Goal: Task Accomplishment & Management: Complete application form

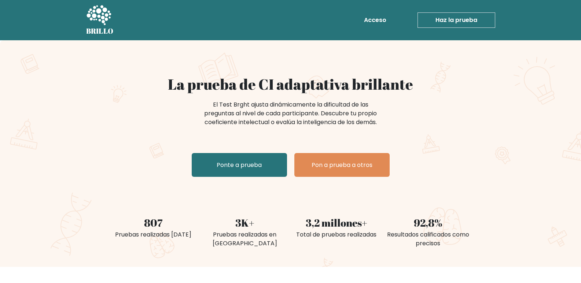
click at [304, 103] on font "El Test Brght ajusta dinámicamente la dificultad de las preguntas al nivel de c…" at bounding box center [290, 113] width 173 height 26
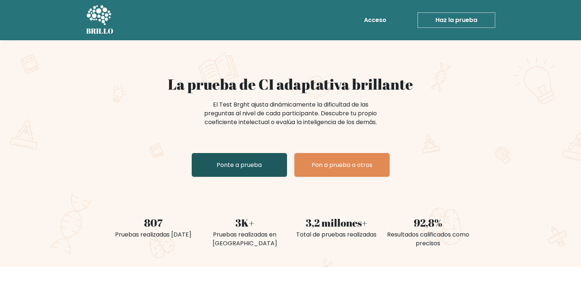
click at [231, 161] on font "Ponte a prueba" at bounding box center [239, 165] width 45 height 8
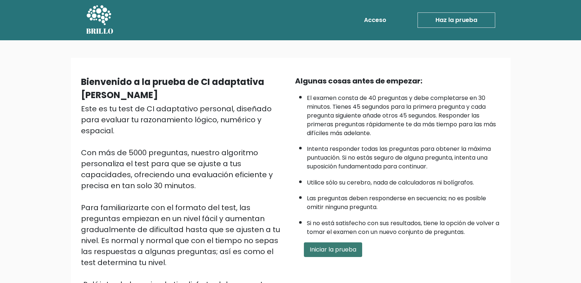
click at [331, 248] on font "Iniciar la prueba" at bounding box center [333, 250] width 47 height 8
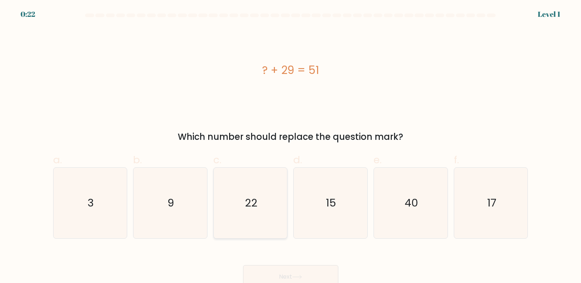
click at [260, 201] on icon "22" at bounding box center [250, 203] width 71 height 71
click at [291, 147] on input "c. 22" at bounding box center [291, 144] width 0 height 5
radio input "true"
click at [295, 273] on button "Next" at bounding box center [290, 276] width 95 height 23
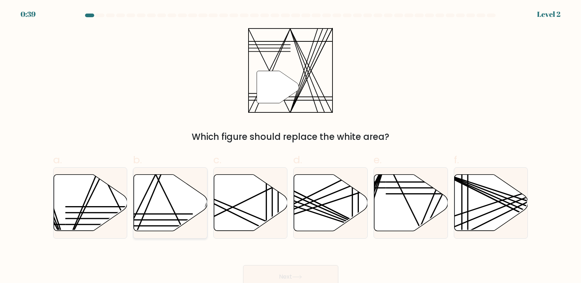
click at [143, 220] on icon at bounding box center [171, 203] width 74 height 56
click at [291, 147] on input "b." at bounding box center [291, 144] width 0 height 5
radio input "true"
click at [294, 275] on button "Next" at bounding box center [290, 276] width 95 height 23
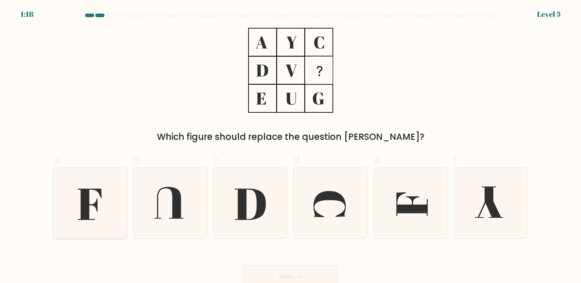
click at [96, 232] on icon at bounding box center [90, 203] width 71 height 71
click at [291, 147] on input "a." at bounding box center [291, 144] width 0 height 5
radio input "true"
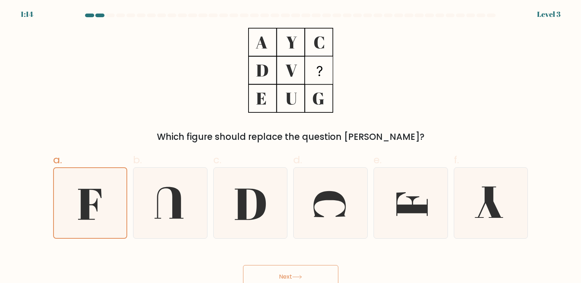
click at [269, 275] on button "Next" at bounding box center [290, 276] width 95 height 23
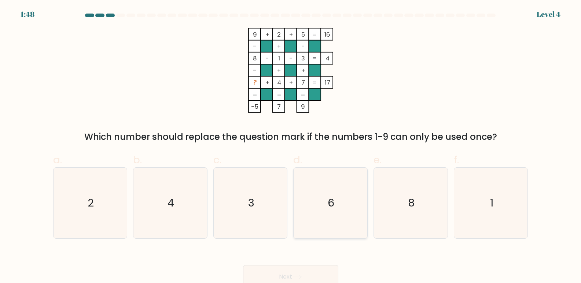
click at [364, 212] on icon "6" at bounding box center [330, 203] width 71 height 71
click at [291, 147] on input "d. 6" at bounding box center [291, 144] width 0 height 5
radio input "true"
click at [302, 274] on button "Next" at bounding box center [290, 276] width 95 height 23
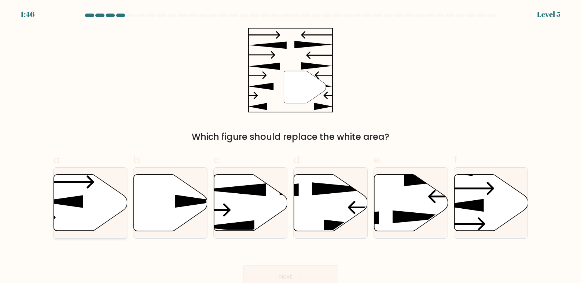
drag, startPoint x: 55, startPoint y: 218, endPoint x: 106, endPoint y: 234, distance: 53.9
click at [60, 222] on icon at bounding box center [91, 203] width 74 height 58
click at [291, 147] on input "a." at bounding box center [291, 144] width 0 height 5
radio input "true"
drag, startPoint x: 290, startPoint y: 276, endPoint x: 544, endPoint y: 209, distance: 262.6
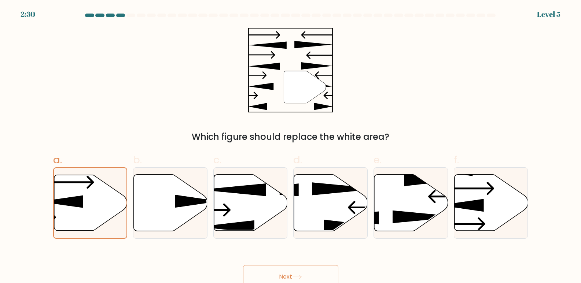
click at [291, 276] on button "Next" at bounding box center [290, 276] width 95 height 23
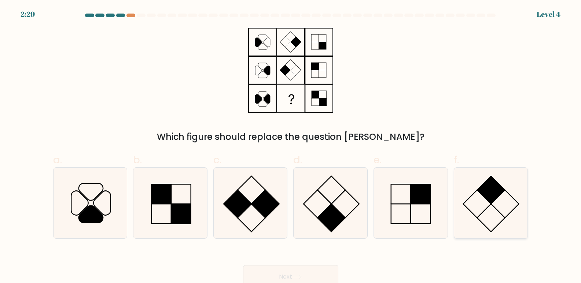
click at [489, 216] on icon at bounding box center [491, 203] width 71 height 71
click at [291, 147] on input "f." at bounding box center [291, 144] width 0 height 5
radio input "true"
click at [328, 279] on button "Next" at bounding box center [290, 276] width 95 height 23
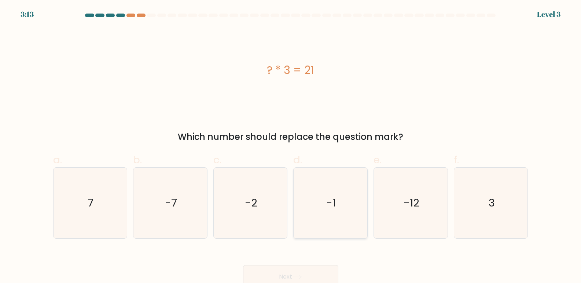
click at [346, 216] on icon "-1" at bounding box center [330, 203] width 71 height 71
click at [291, 147] on input "d. -1" at bounding box center [291, 144] width 0 height 5
radio input "true"
click at [322, 268] on button "Next" at bounding box center [290, 276] width 95 height 23
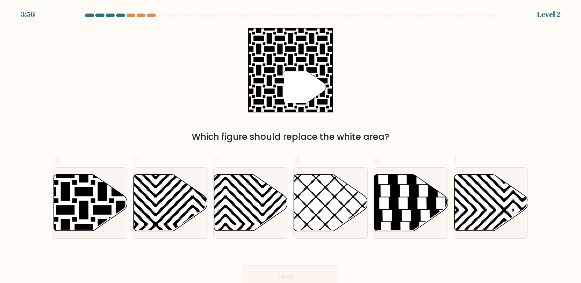
click at [272, 276] on button "Next" at bounding box center [290, 276] width 95 height 23
click at [184, 210] on icon at bounding box center [171, 203] width 74 height 56
click at [291, 147] on input "b." at bounding box center [291, 144] width 0 height 5
radio input "true"
click at [264, 277] on button "Next" at bounding box center [290, 276] width 95 height 23
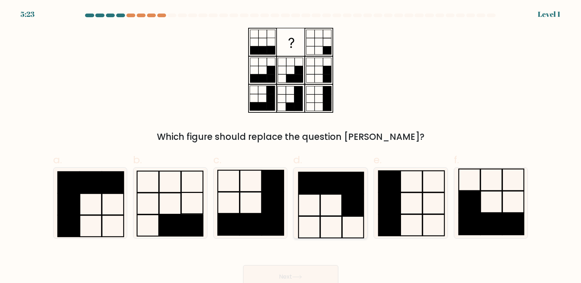
click at [326, 198] on icon at bounding box center [330, 203] width 71 height 71
click at [291, 147] on input "d." at bounding box center [291, 144] width 0 height 5
radio input "true"
click at [295, 273] on button "Next" at bounding box center [290, 276] width 95 height 23
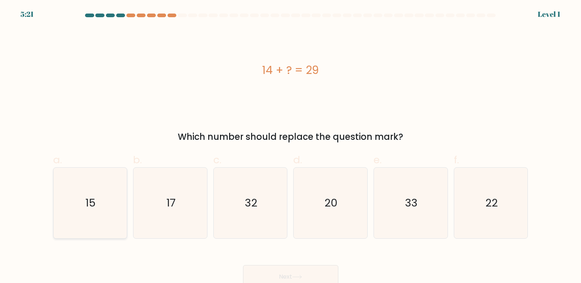
click at [102, 204] on icon "15" at bounding box center [90, 203] width 71 height 71
click at [291, 147] on input "a. 15" at bounding box center [291, 144] width 0 height 5
radio input "true"
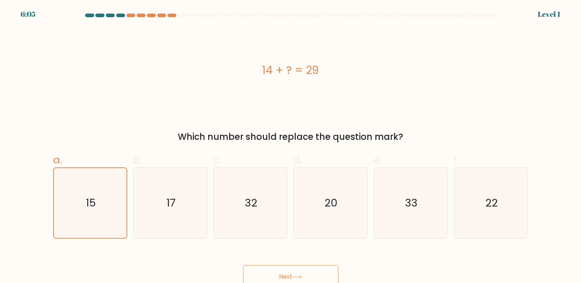
click at [275, 270] on button "Next" at bounding box center [290, 276] width 95 height 23
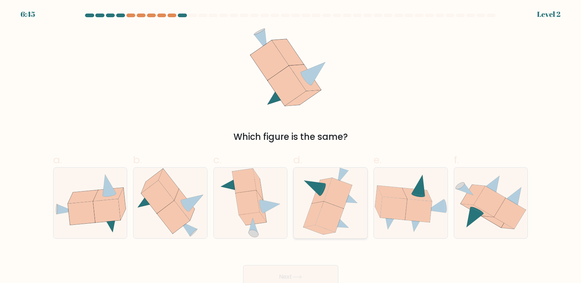
click at [348, 228] on icon at bounding box center [339, 220] width 20 height 15
click at [291, 147] on input "d." at bounding box center [291, 144] width 0 height 5
radio input "true"
click at [323, 281] on button "Next" at bounding box center [290, 276] width 95 height 23
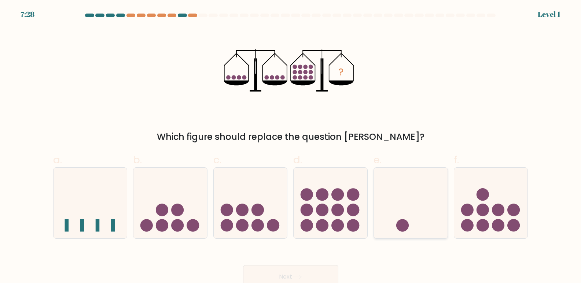
click at [410, 196] on icon at bounding box center [411, 203] width 74 height 61
click at [291, 147] on input "e." at bounding box center [291, 144] width 0 height 5
radio input "true"
click at [463, 190] on icon at bounding box center [491, 203] width 74 height 61
click at [291, 147] on input "f." at bounding box center [291, 144] width 0 height 5
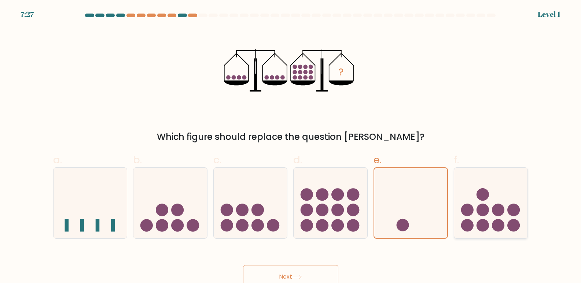
radio input "true"
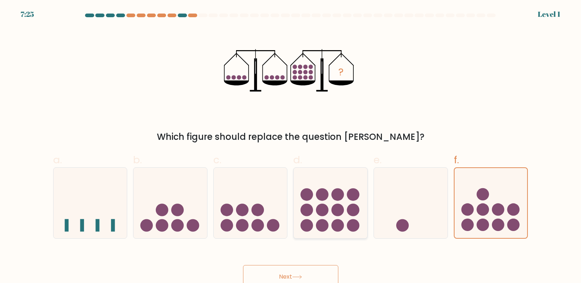
click at [320, 215] on circle at bounding box center [322, 210] width 12 height 12
click at [291, 147] on input "d." at bounding box center [291, 144] width 0 height 5
radio input "true"
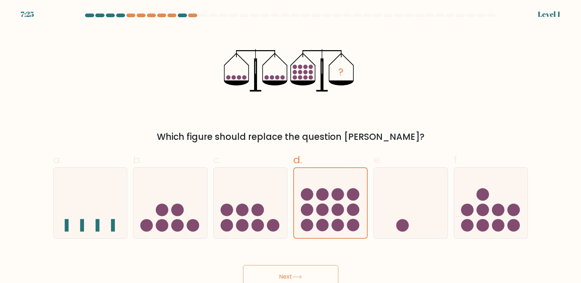
click at [307, 277] on button "Next" at bounding box center [290, 276] width 95 height 23
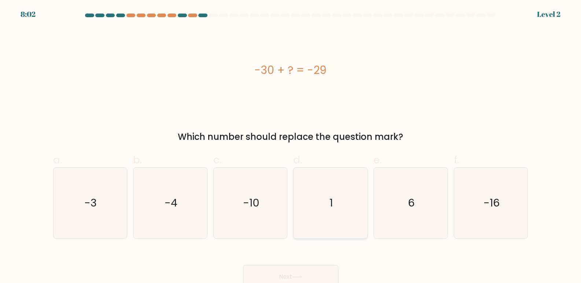
click at [350, 190] on icon "1" at bounding box center [330, 203] width 71 height 71
click at [291, 147] on input "d. 1" at bounding box center [291, 144] width 0 height 5
radio input "true"
click at [305, 273] on button "Next" at bounding box center [290, 276] width 95 height 23
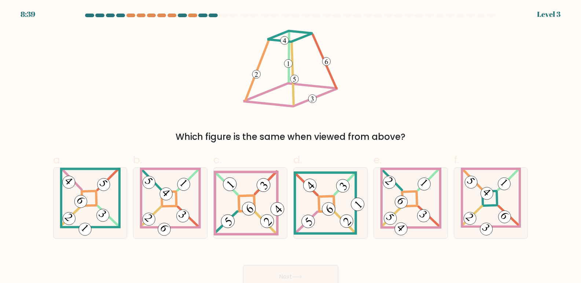
click at [372, 186] on div "e." at bounding box center [411, 195] width 80 height 87
click at [354, 198] on icon at bounding box center [331, 203] width 74 height 63
click at [291, 147] on input "d." at bounding box center [291, 144] width 0 height 5
radio input "true"
click at [316, 275] on button "Next" at bounding box center [290, 276] width 95 height 23
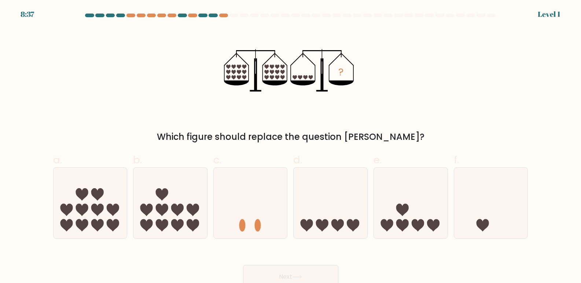
click at [416, 198] on icon at bounding box center [411, 203] width 74 height 61
click at [291, 147] on input "e." at bounding box center [291, 144] width 0 height 5
radio input "true"
click at [318, 282] on button "Next" at bounding box center [290, 276] width 95 height 23
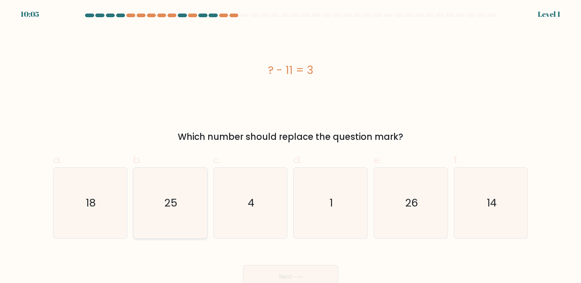
click at [201, 222] on icon "25" at bounding box center [170, 203] width 71 height 71
click at [291, 147] on input "b. 25" at bounding box center [291, 144] width 0 height 5
radio input "true"
click at [244, 265] on div "Next" at bounding box center [291, 268] width 484 height 41
click at [249, 273] on button "Next" at bounding box center [290, 276] width 95 height 23
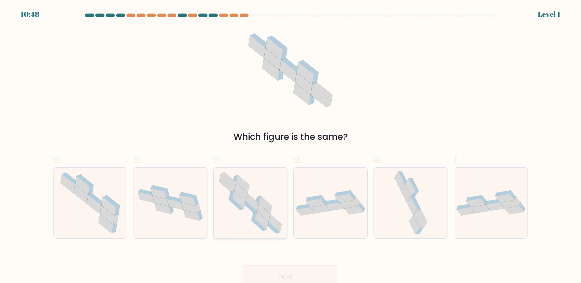
click at [280, 216] on icon at bounding box center [250, 203] width 72 height 71
click at [291, 147] on input "c." at bounding box center [291, 144] width 0 height 5
radio input "true"
click at [281, 271] on button "Next" at bounding box center [290, 276] width 95 height 23
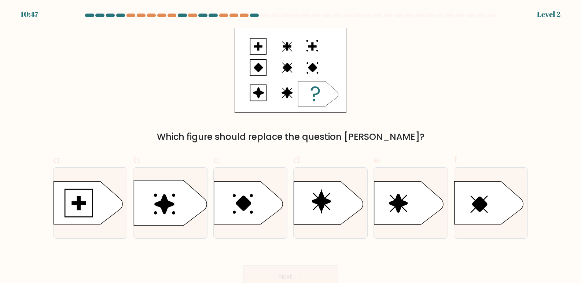
click at [129, 191] on div "a." at bounding box center [90, 195] width 80 height 87
click at [77, 203] on rect at bounding box center [78, 203] width 3 height 13
click at [291, 147] on input "a." at bounding box center [291, 144] width 0 height 5
radio input "true"
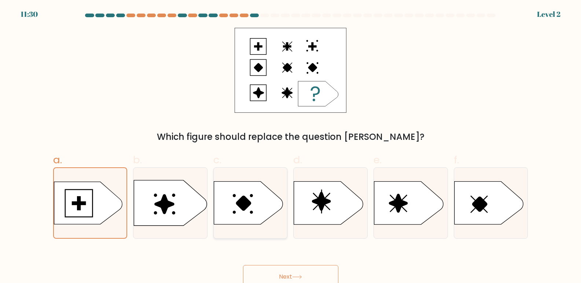
click at [246, 183] on icon at bounding box center [248, 203] width 69 height 43
click at [291, 147] on input "c." at bounding box center [291, 144] width 0 height 5
radio input "true"
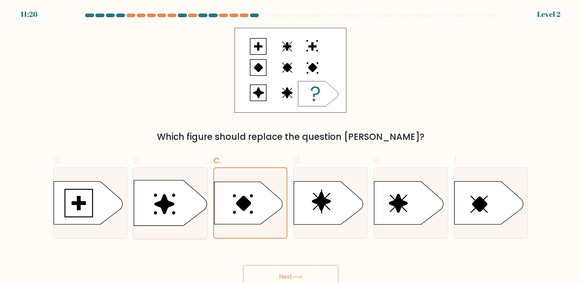
click at [190, 206] on icon at bounding box center [170, 203] width 73 height 45
click at [291, 147] on input "b." at bounding box center [291, 144] width 0 height 5
radio input "true"
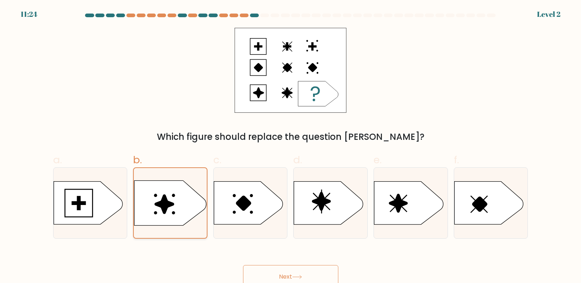
click at [188, 215] on icon at bounding box center [171, 203] width 72 height 45
click at [291, 147] on input "b." at bounding box center [291, 144] width 0 height 5
click at [281, 269] on button "Next" at bounding box center [290, 276] width 95 height 23
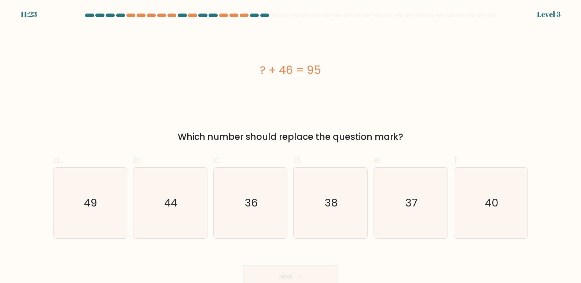
click at [283, 277] on button "Next" at bounding box center [290, 276] width 95 height 23
click at [266, 233] on icon "36" at bounding box center [250, 203] width 71 height 71
click at [291, 147] on input "c. 36" at bounding box center [291, 144] width 0 height 5
radio input "true"
click at [315, 214] on icon "38" at bounding box center [330, 203] width 71 height 71
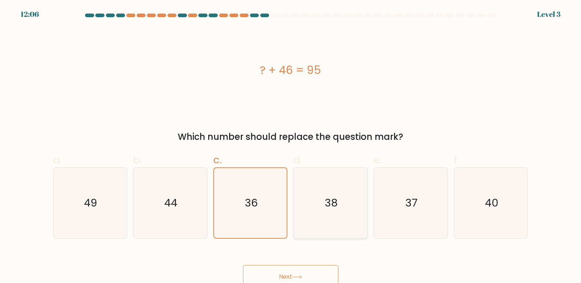
click at [291, 147] on input "d. 38" at bounding box center [291, 144] width 0 height 5
radio input "true"
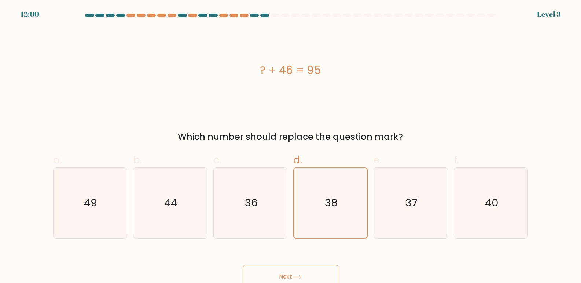
click at [429, 25] on form "a." at bounding box center [290, 151] width 581 height 275
click at [104, 195] on icon "49" at bounding box center [90, 203] width 71 height 71
click at [291, 147] on input "a. 49" at bounding box center [291, 144] width 0 height 5
radio input "true"
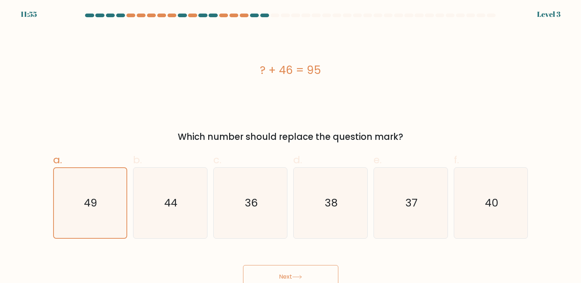
click at [306, 273] on button "Next" at bounding box center [290, 276] width 95 height 23
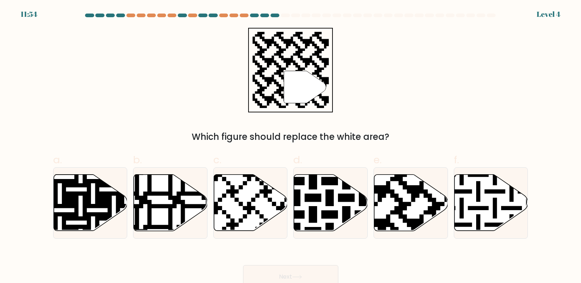
click at [305, 266] on button "Next" at bounding box center [290, 276] width 95 height 23
click at [244, 195] on icon at bounding box center [251, 203] width 74 height 56
click at [291, 147] on input "c." at bounding box center [291, 144] width 0 height 5
radio input "true"
click at [379, 190] on icon at bounding box center [385, 172] width 133 height 133
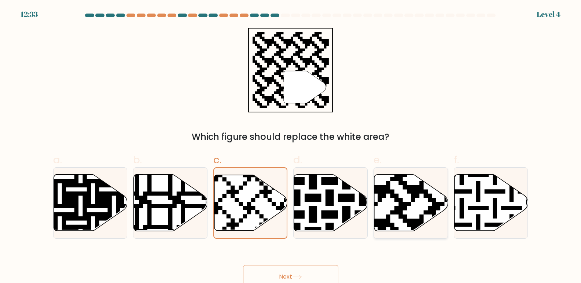
click at [291, 147] on input "e." at bounding box center [291, 144] width 0 height 5
radio input "true"
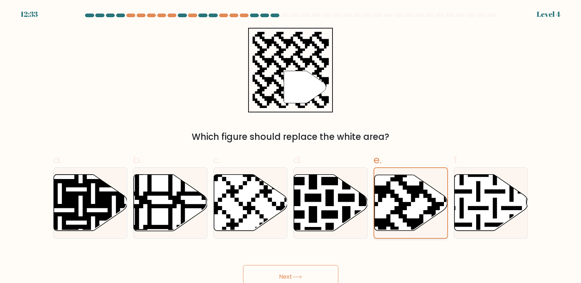
click at [428, 195] on icon at bounding box center [386, 173] width 132 height 132
click at [291, 147] on input "e." at bounding box center [291, 144] width 0 height 5
click at [434, 212] on icon at bounding box center [386, 173] width 132 height 132
click at [291, 147] on input "e." at bounding box center [291, 144] width 0 height 5
click at [302, 276] on icon at bounding box center [297, 277] width 10 height 4
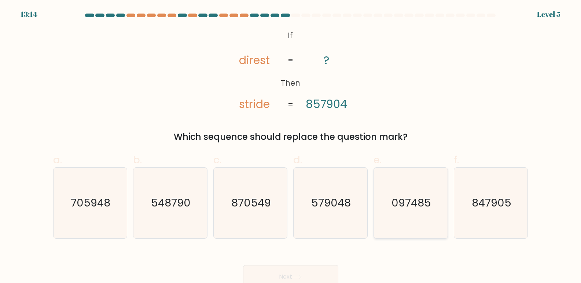
click at [412, 183] on icon "097485" at bounding box center [410, 203] width 71 height 71
click at [291, 147] on input "e. 097485" at bounding box center [291, 144] width 0 height 5
radio input "true"
click at [302, 276] on icon at bounding box center [297, 277] width 10 height 4
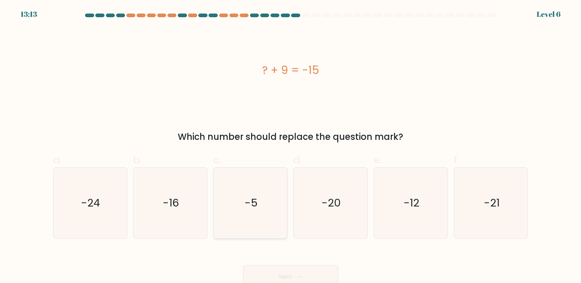
click at [273, 201] on icon "-5" at bounding box center [250, 203] width 71 height 71
click at [291, 147] on input "c. -5" at bounding box center [291, 144] width 0 height 5
radio input "true"
drag, startPoint x: 322, startPoint y: 77, endPoint x: 433, endPoint y: 58, distance: 112.8
click at [433, 58] on div "? + 9 = -15" at bounding box center [290, 70] width 475 height 85
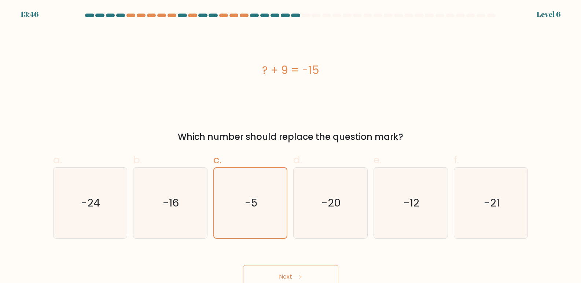
drag, startPoint x: 428, startPoint y: 61, endPoint x: 258, endPoint y: 103, distance: 175.0
click at [258, 103] on div "? + 9 = -15" at bounding box center [290, 70] width 475 height 85
click at [352, 66] on div "? + 9 = -15" at bounding box center [290, 70] width 475 height 16
click at [125, 188] on icon "-24" at bounding box center [90, 203] width 71 height 71
click at [291, 147] on input "a. -24" at bounding box center [291, 144] width 0 height 5
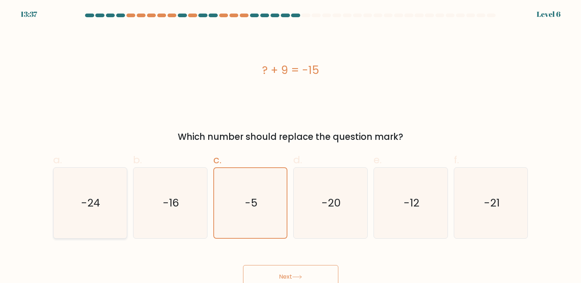
radio input "true"
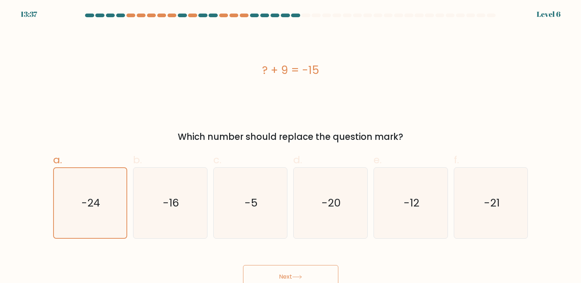
click at [275, 269] on button "Next" at bounding box center [290, 276] width 95 height 23
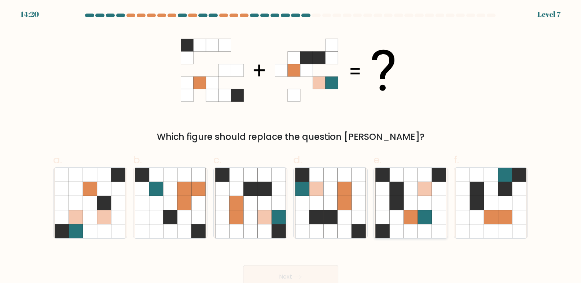
click at [421, 202] on icon at bounding box center [425, 203] width 14 height 14
click at [291, 147] on input "e." at bounding box center [291, 144] width 0 height 5
radio input "true"
click at [293, 272] on button "Next" at bounding box center [290, 276] width 95 height 23
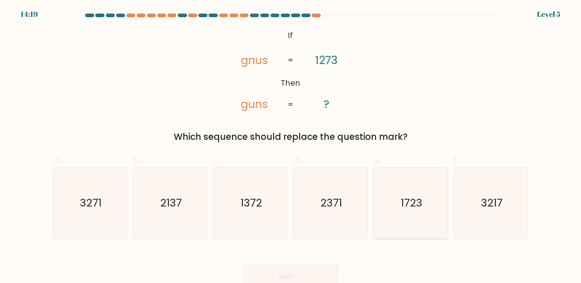
drag, startPoint x: 434, startPoint y: 195, endPoint x: 442, endPoint y: 191, distance: 9.0
click at [435, 195] on icon "1723" at bounding box center [410, 203] width 71 height 71
click at [291, 147] on input "e. 1723" at bounding box center [291, 144] width 0 height 5
radio input "true"
click at [338, 273] on button "Next" at bounding box center [290, 276] width 95 height 23
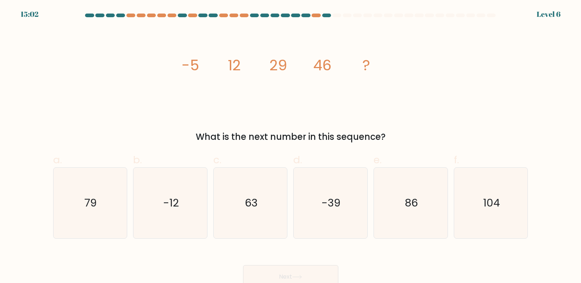
click at [234, 190] on icon "63" at bounding box center [250, 203] width 71 height 71
click at [291, 147] on input "c. 63" at bounding box center [291, 144] width 0 height 5
radio input "true"
click at [246, 202] on text "63" at bounding box center [251, 203] width 13 height 15
click at [291, 147] on input "c. 63" at bounding box center [291, 144] width 0 height 5
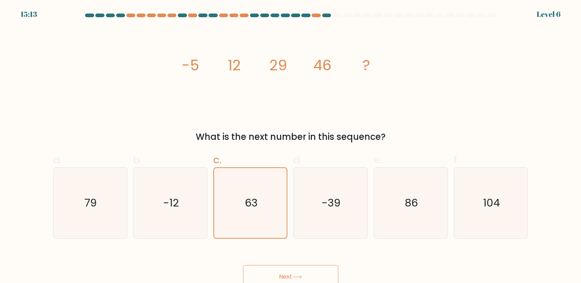
click at [291, 264] on div "Next" at bounding box center [291, 268] width 484 height 41
click at [291, 270] on button "Next" at bounding box center [290, 276] width 95 height 23
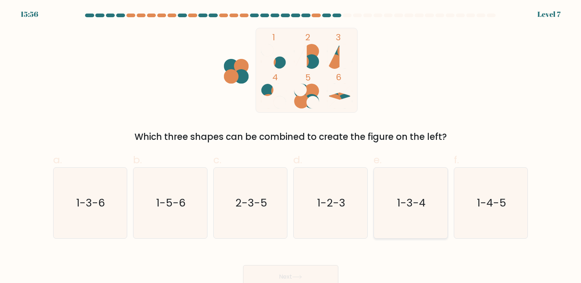
click at [424, 181] on icon "1-3-4" at bounding box center [410, 203] width 71 height 71
click at [291, 147] on input "e. 1-3-4" at bounding box center [291, 144] width 0 height 5
radio input "true"
click at [319, 278] on button "Next" at bounding box center [290, 276] width 95 height 23
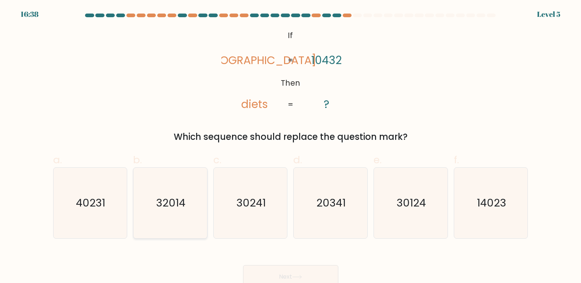
click at [148, 219] on icon "32014" at bounding box center [170, 203] width 71 height 71
click at [291, 147] on input "b. 32014" at bounding box center [291, 144] width 0 height 5
radio input "true"
click at [260, 272] on button "Next" at bounding box center [290, 276] width 95 height 23
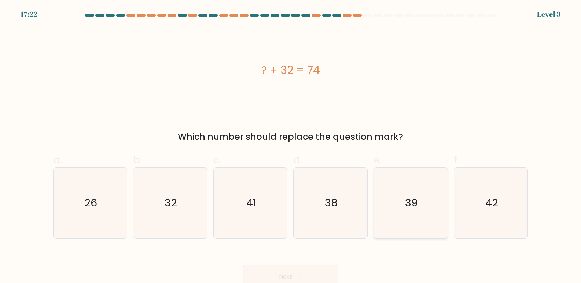
click at [407, 206] on text "39" at bounding box center [411, 203] width 13 height 15
click at [291, 147] on input "e. 39" at bounding box center [291, 144] width 0 height 5
radio input "true"
click at [324, 277] on button "Next" at bounding box center [290, 276] width 95 height 23
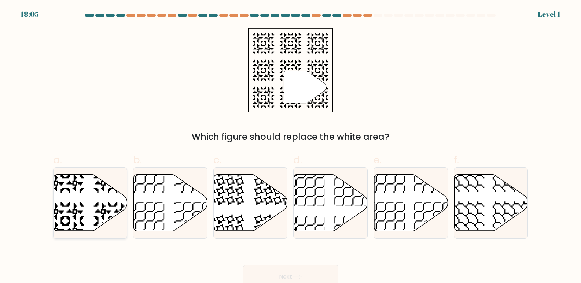
click at [119, 196] on icon at bounding box center [91, 203] width 74 height 56
click at [291, 147] on input "a." at bounding box center [291, 144] width 0 height 5
radio input "true"
click at [274, 269] on button "Next" at bounding box center [290, 276] width 95 height 23
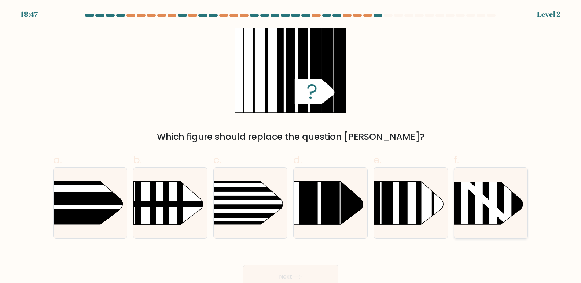
click at [470, 187] on rect at bounding box center [492, 207] width 56 height 53
click at [291, 147] on input "f." at bounding box center [291, 144] width 0 height 5
radio input "true"
click at [398, 207] on icon at bounding box center [408, 203] width 69 height 43
click at [291, 147] on input "e." at bounding box center [291, 144] width 0 height 5
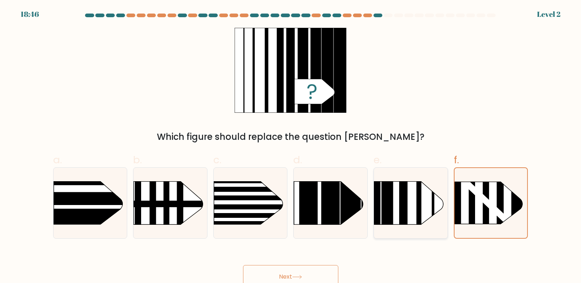
radio input "true"
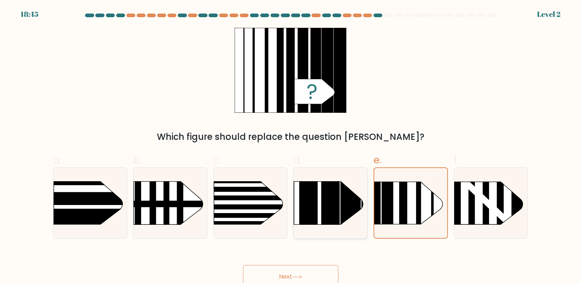
click at [336, 219] on rect at bounding box center [330, 167] width 18 height 146
click at [291, 147] on input "d." at bounding box center [291, 144] width 0 height 5
radio input "true"
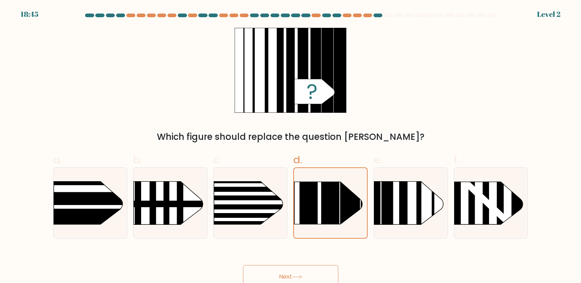
click at [318, 269] on button "Next" at bounding box center [290, 276] width 95 height 23
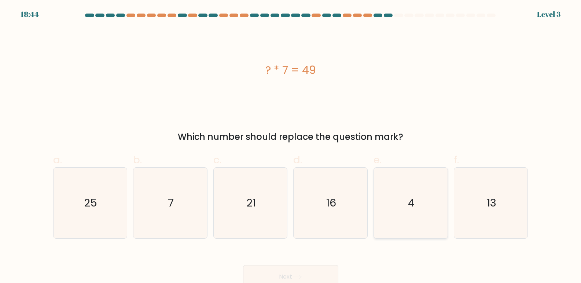
click at [408, 203] on text "4" at bounding box center [411, 203] width 7 height 15
click at [291, 147] on input "e. 4" at bounding box center [291, 144] width 0 height 5
radio input "true"
click at [296, 215] on icon "16" at bounding box center [330, 203] width 71 height 71
click at [291, 147] on input "d. 16" at bounding box center [291, 144] width 0 height 5
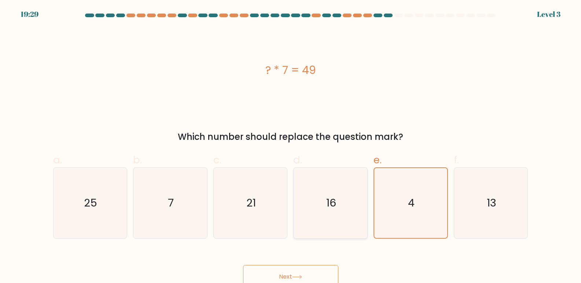
radio input "true"
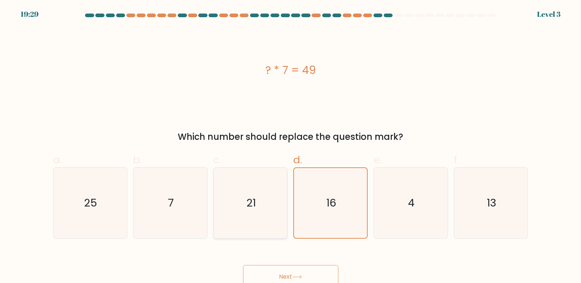
click at [246, 225] on icon "21" at bounding box center [250, 203] width 71 height 71
click at [291, 147] on input "c. 21" at bounding box center [291, 144] width 0 height 5
radio input "true"
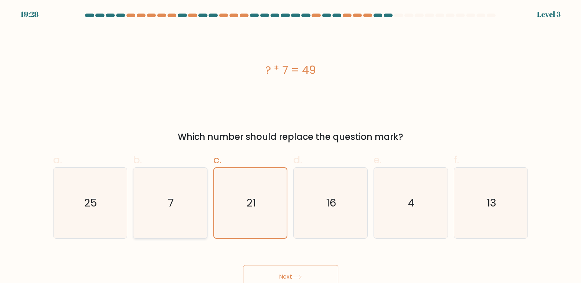
click at [191, 233] on icon "7" at bounding box center [170, 203] width 71 height 71
click at [291, 147] on input "b. 7" at bounding box center [291, 144] width 0 height 5
radio input "true"
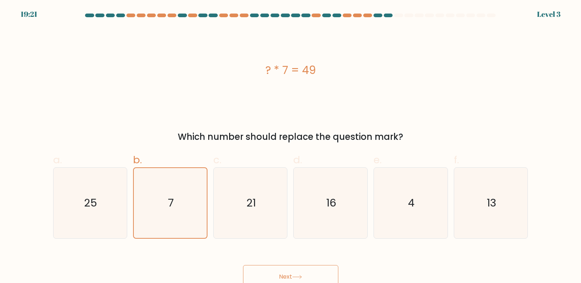
click at [318, 270] on button "Next" at bounding box center [290, 276] width 95 height 23
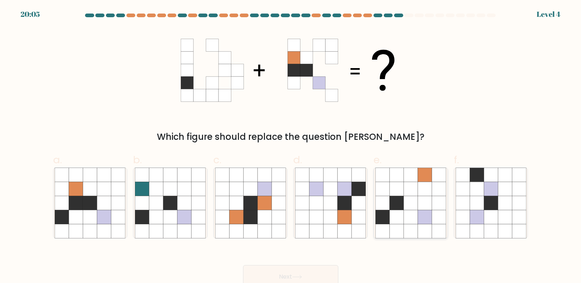
click at [422, 203] on icon at bounding box center [425, 203] width 14 height 14
click at [291, 147] on input "e." at bounding box center [291, 144] width 0 height 5
radio input "true"
drag, startPoint x: 287, startPoint y: 269, endPoint x: 286, endPoint y: 276, distance: 7.0
click at [286, 272] on button "Next" at bounding box center [290, 276] width 95 height 23
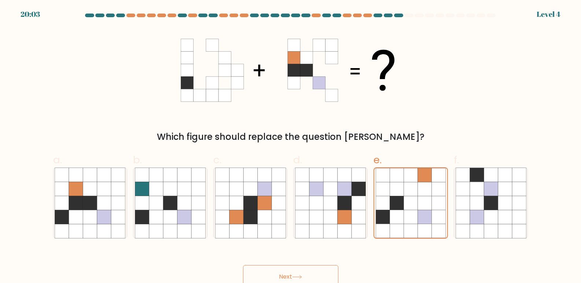
click at [286, 276] on button "Next" at bounding box center [290, 276] width 95 height 23
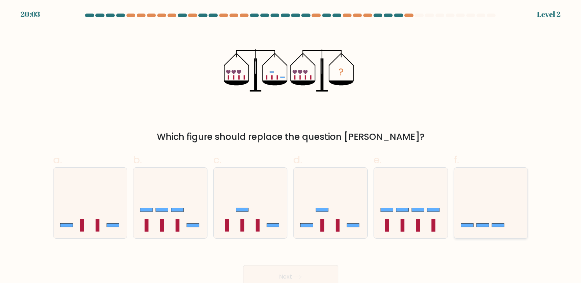
click at [478, 208] on icon at bounding box center [491, 203] width 74 height 61
click at [291, 147] on input "f." at bounding box center [291, 144] width 0 height 5
radio input "true"
click at [312, 275] on button "Next" at bounding box center [290, 276] width 95 height 23
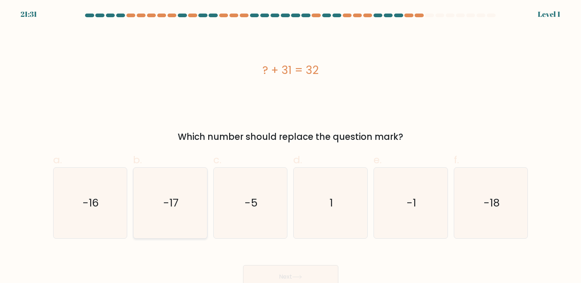
click at [184, 213] on icon "-17" at bounding box center [170, 203] width 71 height 71
click at [291, 147] on input "b. -17" at bounding box center [291, 144] width 0 height 5
radio input "true"
drag, startPoint x: 262, startPoint y: 264, endPoint x: 276, endPoint y: 275, distance: 17.5
click at [264, 266] on div "Next" at bounding box center [291, 268] width 484 height 41
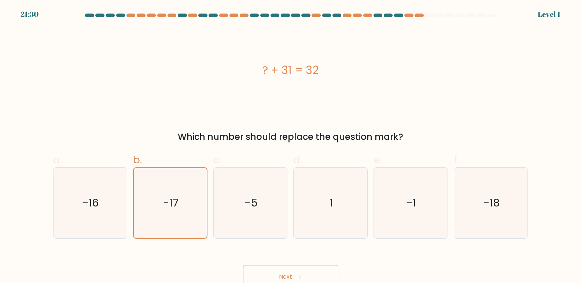
click at [276, 275] on button "Next" at bounding box center [290, 276] width 95 height 23
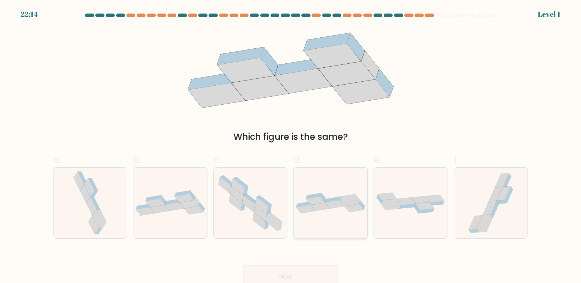
click at [343, 191] on div at bounding box center [330, 203] width 74 height 71
click at [291, 147] on input "d." at bounding box center [291, 144] width 0 height 5
radio input "true"
click at [297, 272] on button "Next" at bounding box center [290, 276] width 95 height 23
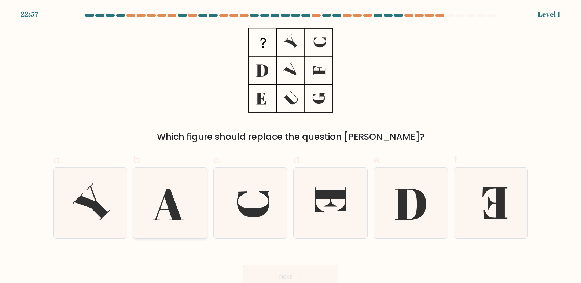
click at [150, 221] on icon at bounding box center [170, 203] width 71 height 71
click at [291, 147] on input "b." at bounding box center [291, 144] width 0 height 5
radio input "true"
click at [315, 272] on button "Next" at bounding box center [290, 276] width 95 height 23
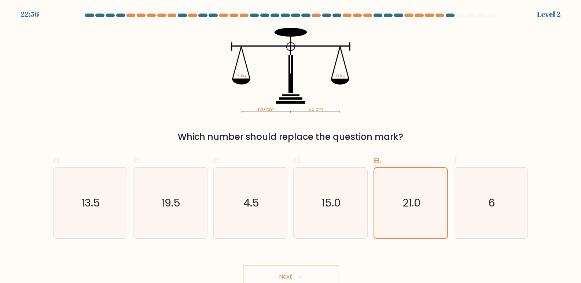
click at [301, 271] on button "Next" at bounding box center [290, 276] width 95 height 23
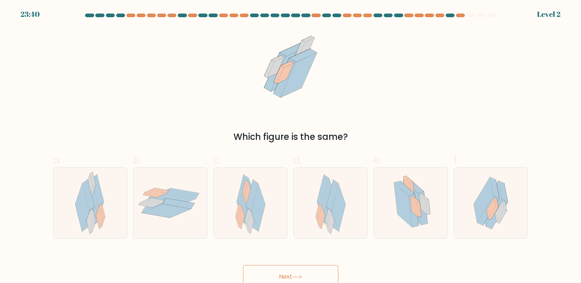
click at [289, 275] on button "Next" at bounding box center [290, 276] width 95 height 23
click at [57, 208] on div at bounding box center [90, 203] width 74 height 71
click at [291, 147] on input "a." at bounding box center [291, 144] width 0 height 5
radio input "true"
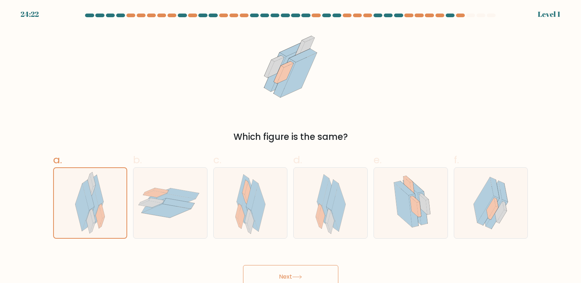
click at [283, 274] on button "Next" at bounding box center [290, 276] width 95 height 23
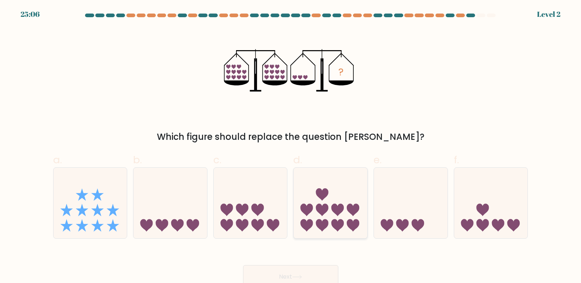
click at [319, 193] on icon at bounding box center [322, 194] width 12 height 12
click at [291, 147] on input "d." at bounding box center [291, 144] width 0 height 5
radio input "true"
drag, startPoint x: 251, startPoint y: 206, endPoint x: 242, endPoint y: 206, distance: 8.5
click at [246, 206] on icon at bounding box center [251, 203] width 74 height 61
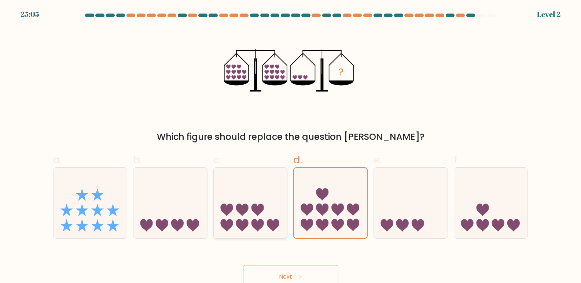
click at [291, 147] on input "c." at bounding box center [291, 144] width 0 height 5
radio input "true"
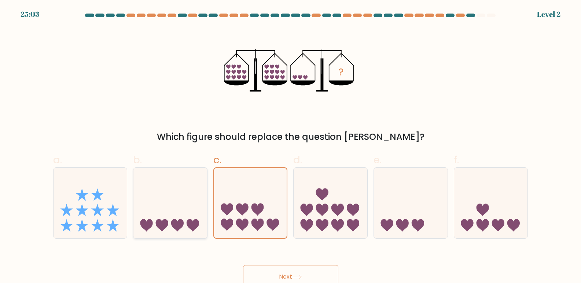
click at [165, 223] on icon at bounding box center [162, 225] width 12 height 12
click at [291, 147] on input "b." at bounding box center [291, 144] width 0 height 5
radio input "true"
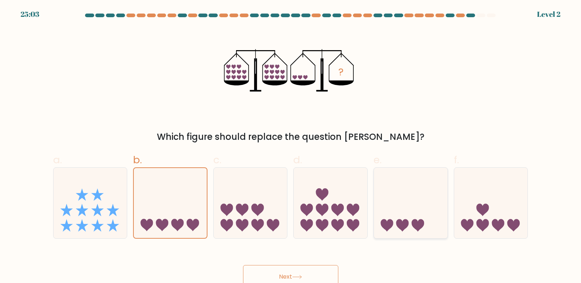
click at [438, 191] on icon at bounding box center [411, 203] width 74 height 61
click at [291, 147] on input "e." at bounding box center [291, 144] width 0 height 5
radio input "true"
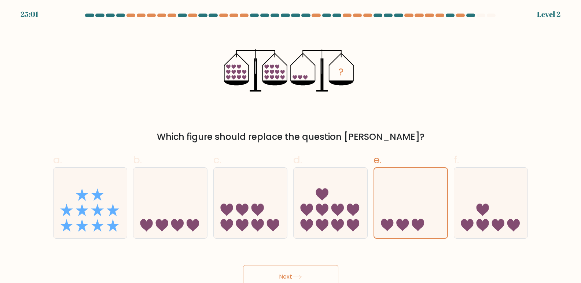
click at [301, 276] on icon at bounding box center [297, 277] width 10 height 4
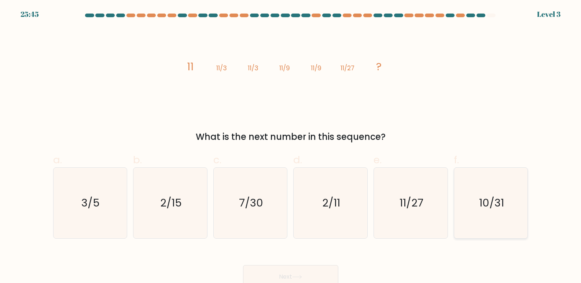
click at [474, 199] on icon "10/31" at bounding box center [491, 203] width 71 height 71
click at [291, 147] on input "f. 10/31" at bounding box center [291, 144] width 0 height 5
radio input "true"
click at [319, 269] on button "Next" at bounding box center [290, 276] width 95 height 23
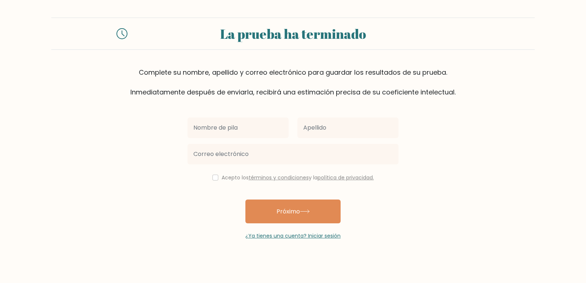
click at [265, 125] on input "text" at bounding box center [238, 128] width 101 height 21
type input "M"
type input "Teo"
click at [356, 117] on div at bounding box center [348, 128] width 110 height 26
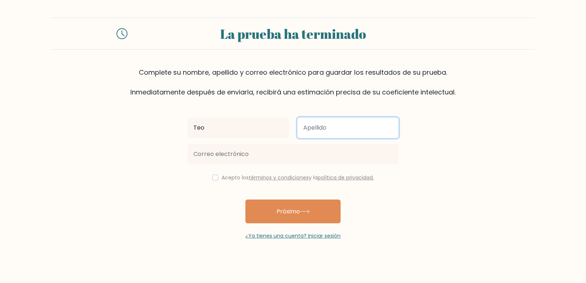
click at [363, 133] on input "text" at bounding box center [348, 128] width 101 height 21
type input "Urrunaga"
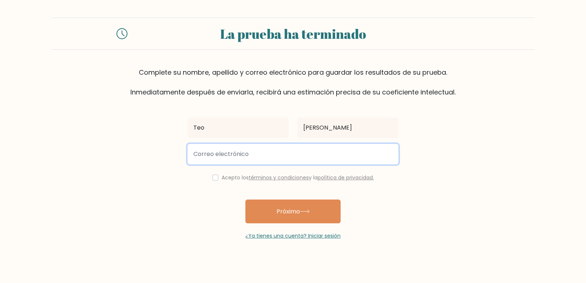
click at [336, 154] on input "email" at bounding box center [293, 154] width 211 height 21
drag, startPoint x: 239, startPoint y: 153, endPoint x: 331, endPoint y: 165, distance: 92.1
click at [331, 165] on div "teo.cardenas@alumno.francoperuano.edu.pe" at bounding box center [293, 154] width 220 height 26
type input "teo.cardenas@gmail.com"
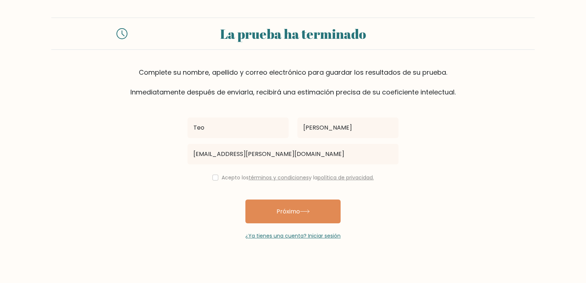
click at [216, 179] on div "Acepto los términos y condiciones y la política de privacidad." at bounding box center [293, 177] width 220 height 9
click at [214, 181] on div "Acepto los términos y condiciones y la política de privacidad." at bounding box center [293, 177] width 220 height 9
click at [214, 177] on input "checkbox" at bounding box center [216, 178] width 6 height 6
checkbox input "true"
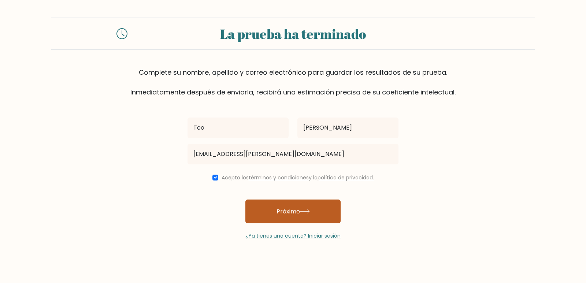
click at [316, 218] on button "Próximo" at bounding box center [293, 212] width 95 height 24
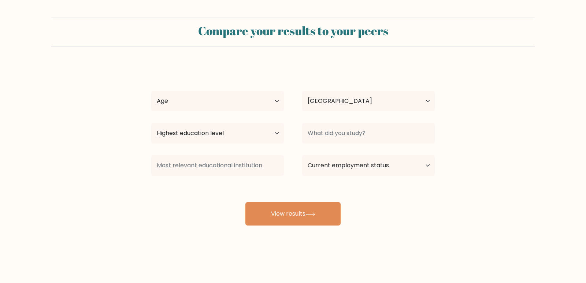
select select "PE"
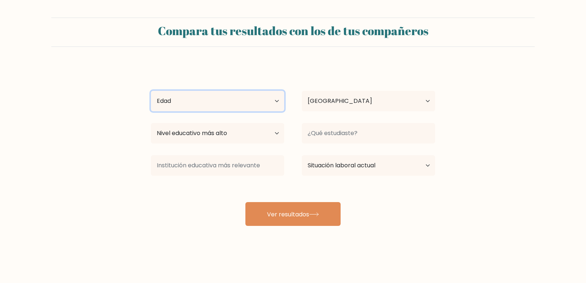
click at [224, 97] on select "Edad menores de 18 años 18-24 años 25-34 años 35-44 años 45-54 años 55-64 años …" at bounding box center [217, 101] width 133 height 21
select select "min_18"
click at [151, 91] on select "Edad menores de 18 años 18-24 años 25-34 años 35-44 años 45-54 años 55-64 años …" at bounding box center [217, 101] width 133 height 21
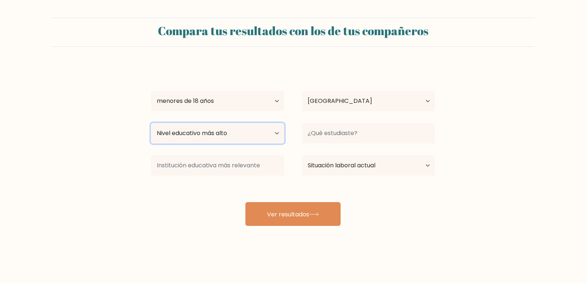
click at [225, 139] on select "Nivel educativo más alto Sin escolarización Primario Secundaria inferior Secund…" at bounding box center [217, 133] width 133 height 21
select select "upper_secondary"
click at [151, 123] on select "Nivel educativo más alto Sin escolarización Primario Secundaria inferior Secund…" at bounding box center [217, 133] width 133 height 21
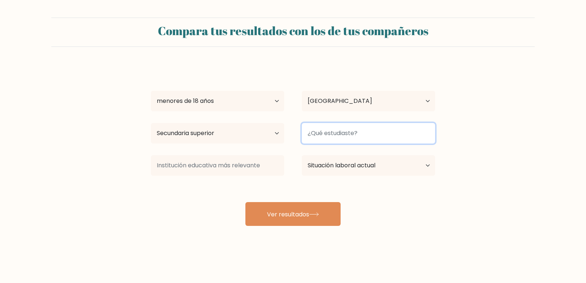
click at [324, 134] on input at bounding box center [368, 133] width 133 height 21
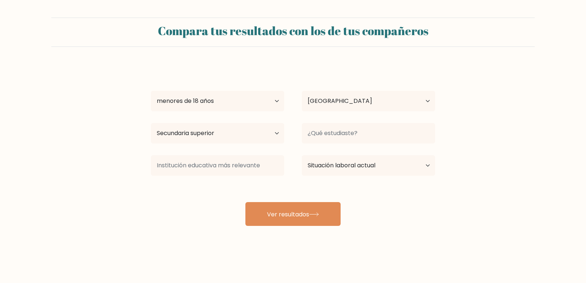
click at [154, 148] on div "[PERSON_NAME] Edad menores de 18 años 18-24 años 25-34 años 35-44 años 45-54 añ…" at bounding box center [293, 146] width 293 height 162
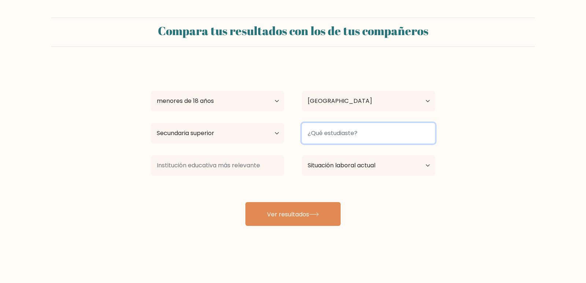
click at [321, 132] on input at bounding box center [368, 133] width 133 height 21
type input "d"
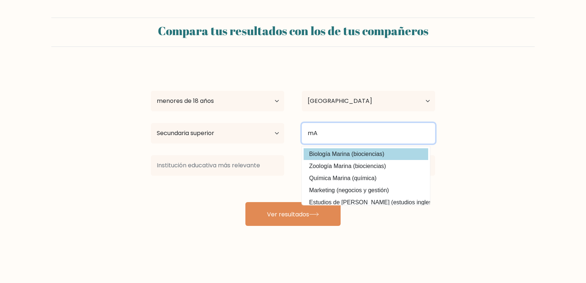
type input "m"
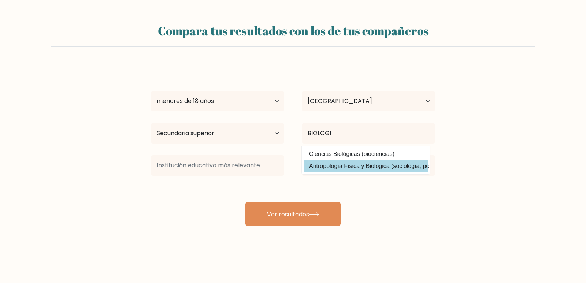
click at [372, 170] on option "Antropología Física y Biológica (sociología, política social y antropología)" at bounding box center [366, 167] width 125 height 12
type input "Physical And Biological Anthropology"
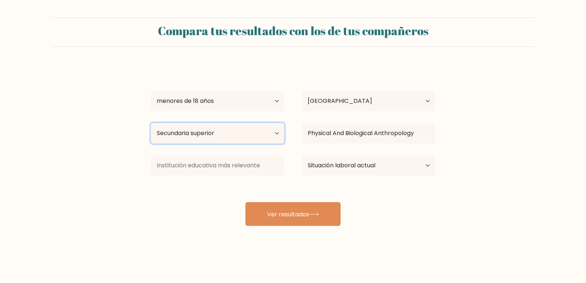
drag, startPoint x: 184, startPoint y: 126, endPoint x: 188, endPoint y: 132, distance: 7.6
click at [184, 126] on select "Nivel educativo más alto Sin escolarización Primario Secundaria inferior Secund…" at bounding box center [217, 133] width 133 height 21
drag, startPoint x: 66, startPoint y: 169, endPoint x: 91, endPoint y: 163, distance: 26.3
click at [66, 169] on form "Compara tus resultados con los de tus compañeros [PERSON_NAME] Edad menores de …" at bounding box center [293, 122] width 586 height 209
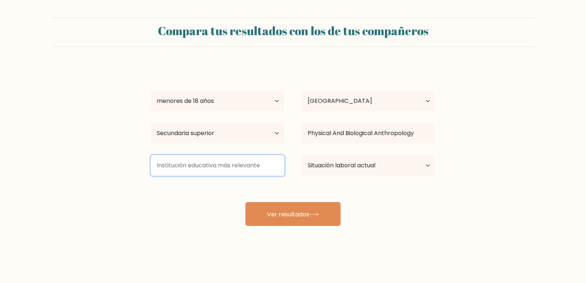
click at [239, 169] on input at bounding box center [217, 165] width 133 height 21
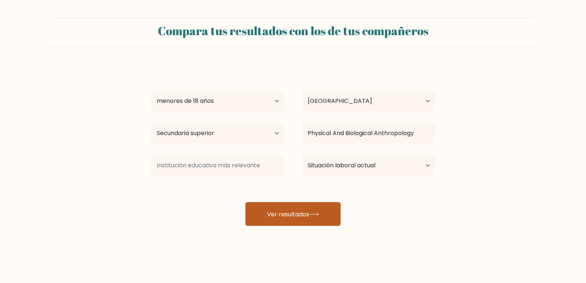
click at [321, 218] on button "Ver resultados" at bounding box center [293, 214] width 95 height 24
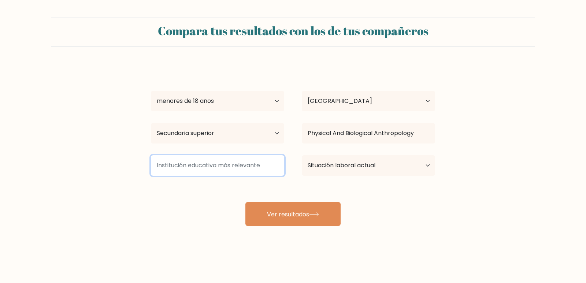
click at [211, 173] on input at bounding box center [217, 165] width 133 height 21
type input "T"
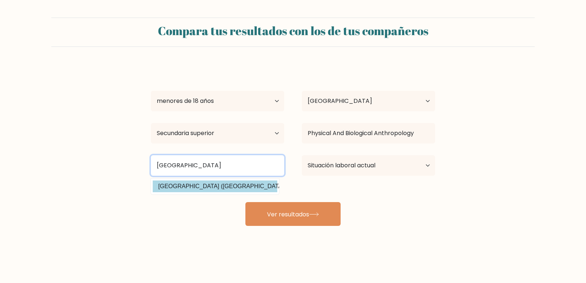
type input "[GEOGRAPHIC_DATA]"
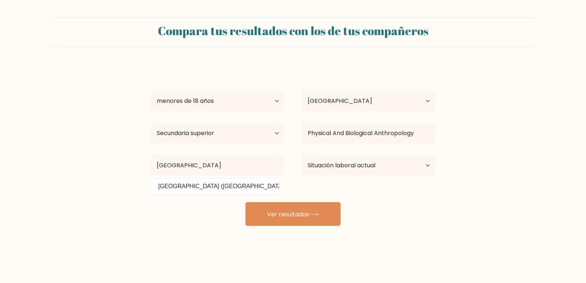
click at [231, 190] on div "[PERSON_NAME] Edad menores de 18 años 18-24 años 25-34 años 35-44 años 45-54 añ…" at bounding box center [293, 146] width 293 height 162
click at [284, 173] on div "HARVARD [GEOGRAPHIC_DATA] ([GEOGRAPHIC_DATA])" at bounding box center [217, 165] width 151 height 26
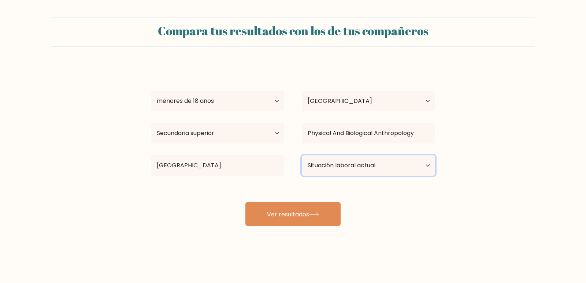
click at [350, 165] on select "Situación laboral actual Empleado Alumno Jubilado Otro/prefiero no responder" at bounding box center [368, 165] width 133 height 21
select select "student"
click at [302, 155] on select "Situación laboral actual Empleado Alumno Jubilado Otro/prefiero no responder" at bounding box center [368, 165] width 133 height 21
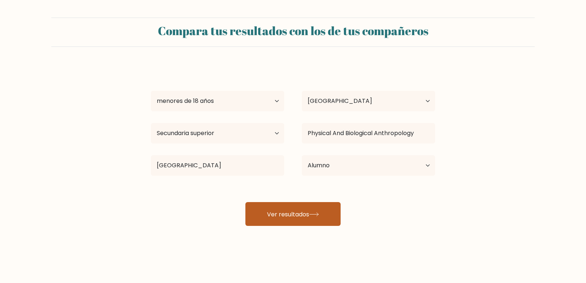
click at [317, 214] on icon at bounding box center [314, 214] width 9 height 3
